Goal: Information Seeking & Learning: Check status

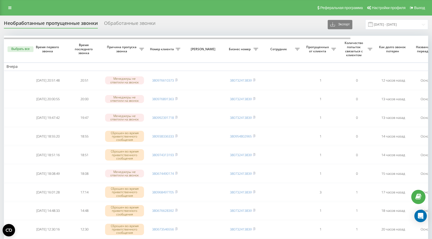
click at [144, 50] on icon at bounding box center [141, 49] width 5 height 3
click at [10, 9] on icon at bounding box center [9, 8] width 3 height 4
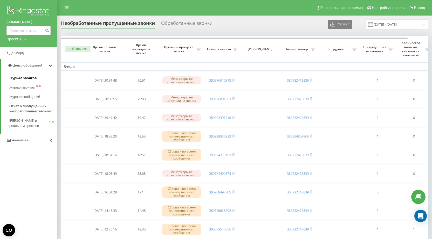
click at [27, 79] on span "Журнал звонков" at bounding box center [22, 78] width 27 height 5
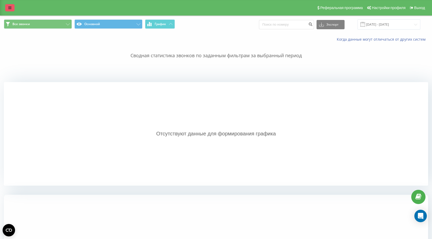
click at [10, 7] on icon at bounding box center [9, 8] width 3 height 4
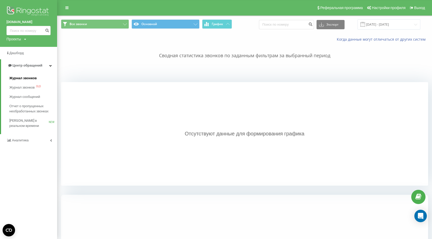
click at [21, 78] on span "Журнал звонков" at bounding box center [22, 78] width 27 height 5
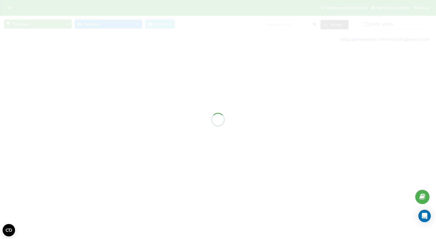
click at [387, 26] on div at bounding box center [218, 119] width 436 height 239
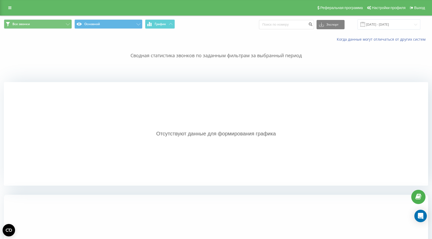
click at [317, 103] on div "Отсутствуют данные для формирования графика" at bounding box center [216, 134] width 424 height 104
click at [416, 25] on input "[DATE] - [DATE]" at bounding box center [388, 24] width 63 height 10
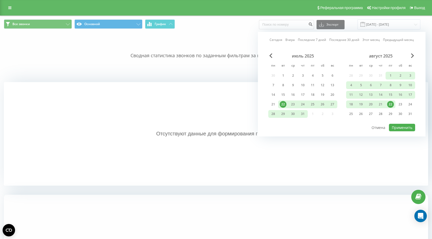
click at [186, 102] on div "Отсутствуют данные для формирования графика" at bounding box center [216, 134] width 424 height 104
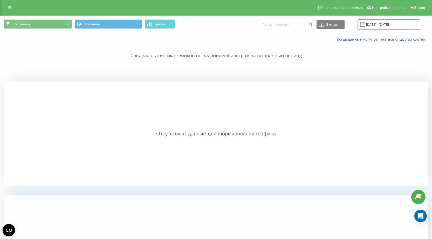
click at [416, 25] on input "[DATE] - [DATE]" at bounding box center [388, 24] width 63 height 10
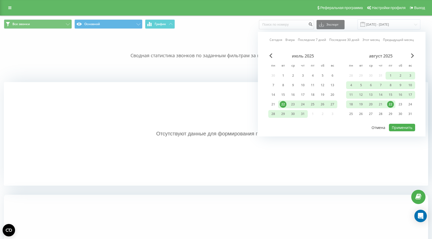
click at [376, 129] on button "Отмена" at bounding box center [377, 128] width 19 height 8
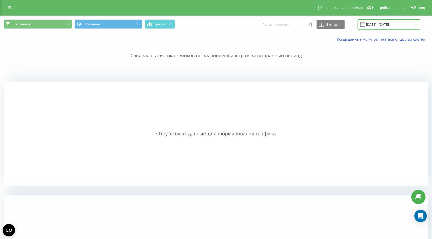
click at [405, 24] on input "[DATE] - [DATE]" at bounding box center [388, 24] width 63 height 10
click at [406, 23] on input "[DATE] - [DATE]" at bounding box center [388, 24] width 63 height 10
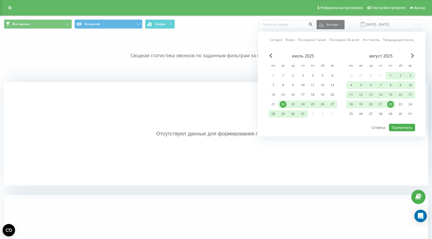
click at [283, 105] on div "22" at bounding box center [282, 104] width 7 height 7
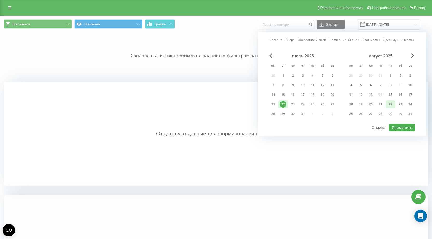
click at [390, 104] on div "22" at bounding box center [390, 104] width 7 height 7
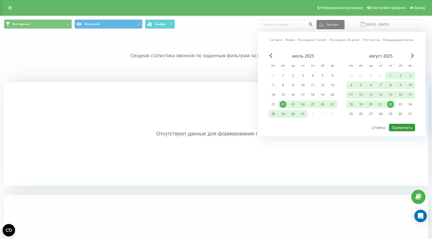
click at [402, 128] on button "Применить" at bounding box center [402, 128] width 26 height 8
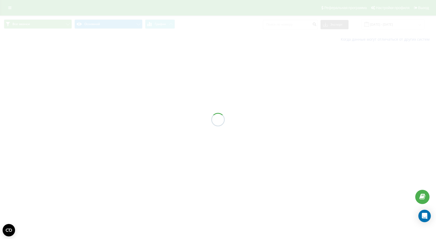
click at [9, 7] on div at bounding box center [218, 119] width 436 height 239
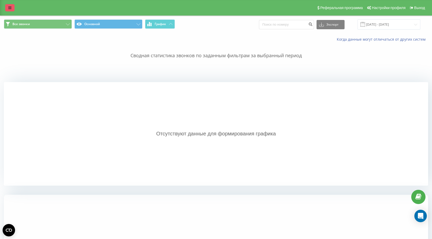
click at [11, 7] on icon at bounding box center [9, 8] width 3 height 4
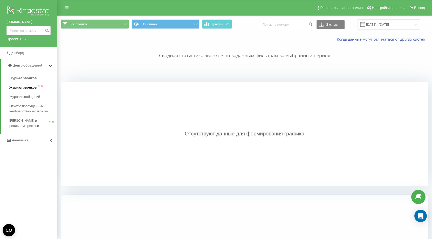
click at [21, 89] on span "Журнал звонков" at bounding box center [22, 87] width 27 height 5
click at [65, 10] on link at bounding box center [66, 7] width 9 height 7
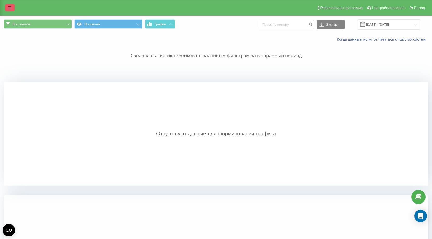
click at [7, 6] on link at bounding box center [9, 7] width 9 height 7
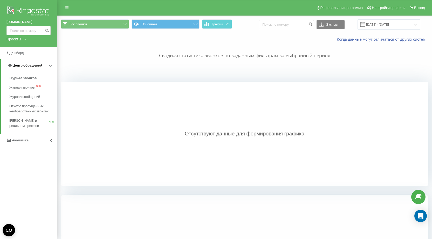
click at [50, 67] on icon at bounding box center [50, 65] width 3 height 3
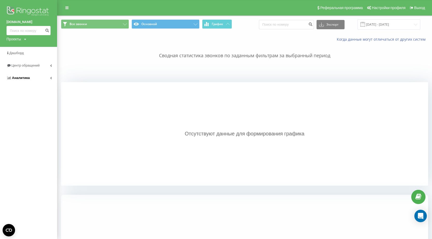
click at [26, 78] on span "Аналитика" at bounding box center [21, 78] width 18 height 4
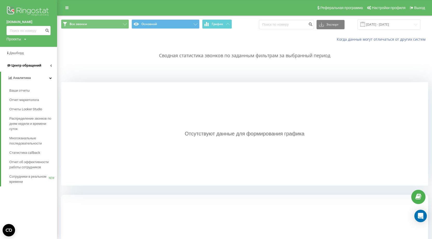
click at [50, 65] on icon at bounding box center [51, 65] width 2 height 3
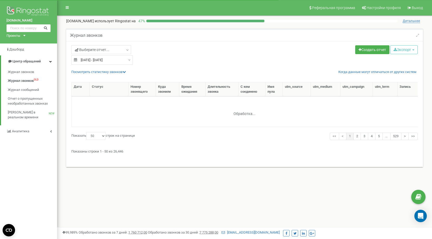
select select "50"
click at [20, 72] on span "Журнал звонков" at bounding box center [21, 72] width 26 height 5
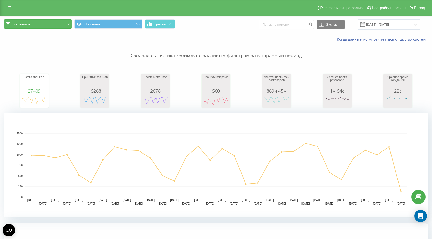
click at [27, 21] on button "Все звонки" at bounding box center [38, 23] width 68 height 9
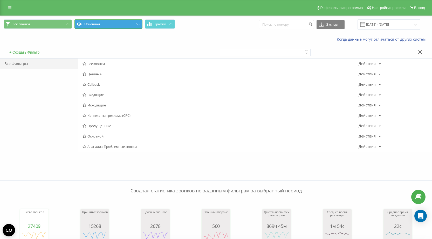
click at [102, 26] on button "Основной" at bounding box center [108, 23] width 68 height 9
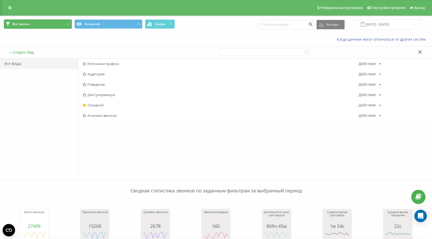
click at [21, 26] on span "Все звонки" at bounding box center [20, 24] width 17 height 4
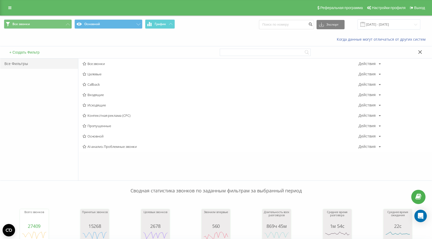
click at [98, 75] on span "Целевые" at bounding box center [220, 74] width 276 height 4
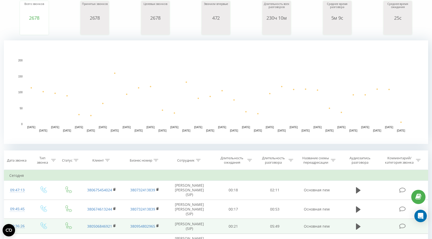
scroll to position [104, 0]
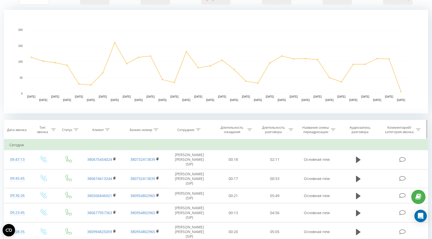
click at [109, 130] on icon at bounding box center [107, 130] width 5 height 3
click at [96, 167] on input "text" at bounding box center [102, 167] width 46 height 9
paste input "380674613244"
type input "380674613244"
drag, startPoint x: 112, startPoint y: 180, endPoint x: 112, endPoint y: 177, distance: 2.9
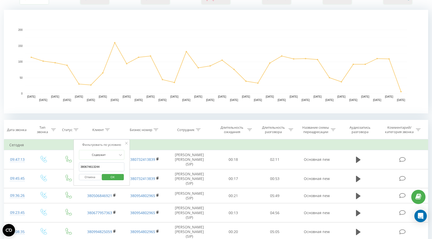
click at [112, 180] on span "OK" at bounding box center [112, 177] width 15 height 8
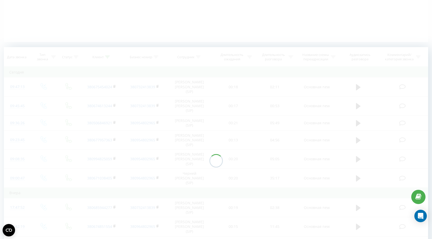
click at [112, 177] on div at bounding box center [216, 160] width 424 height 227
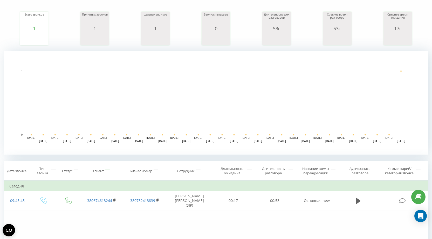
scroll to position [62, 0]
